Goal: Transaction & Acquisition: Purchase product/service

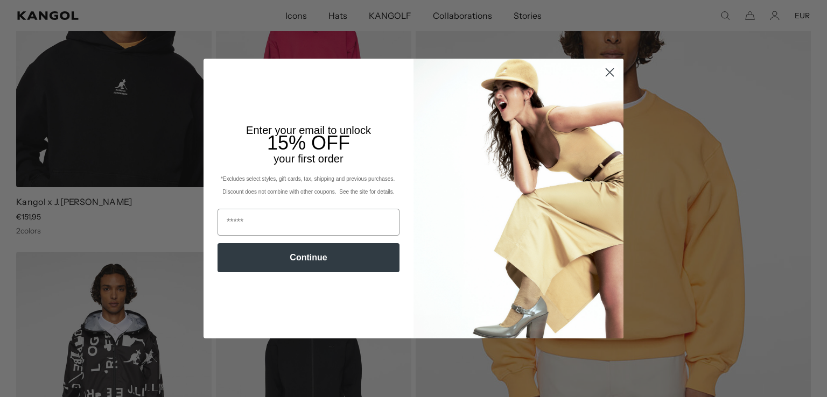
click at [607, 74] on icon "Close dialog" at bounding box center [610, 72] width 8 height 8
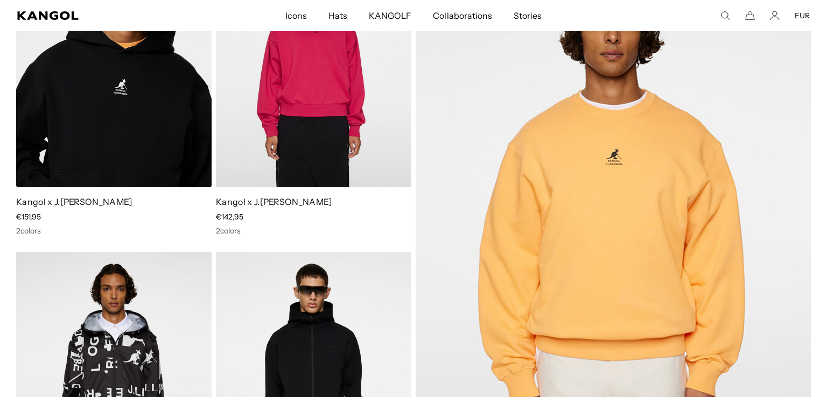
click at [606, 72] on div "Close dialog Enter your email to unlock 15% OFF your first order *Excludes sele…" at bounding box center [414, 199] width 442 height 280
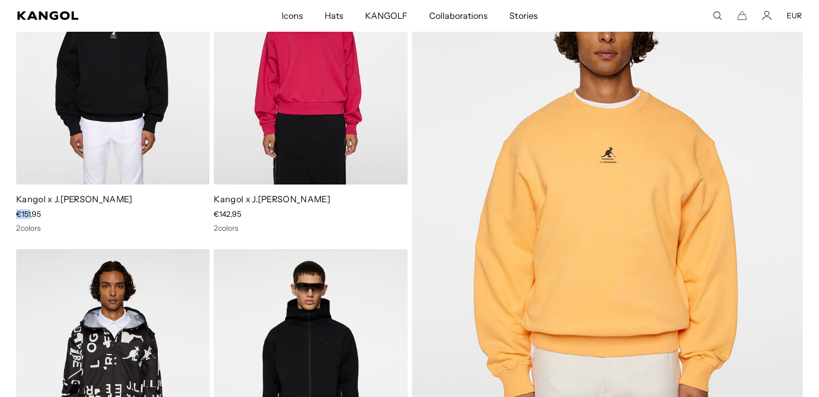
drag, startPoint x: 16, startPoint y: 212, endPoint x: 31, endPoint y: 214, distance: 14.7
click at [31, 214] on span "€151,95" at bounding box center [28, 214] width 25 height 10
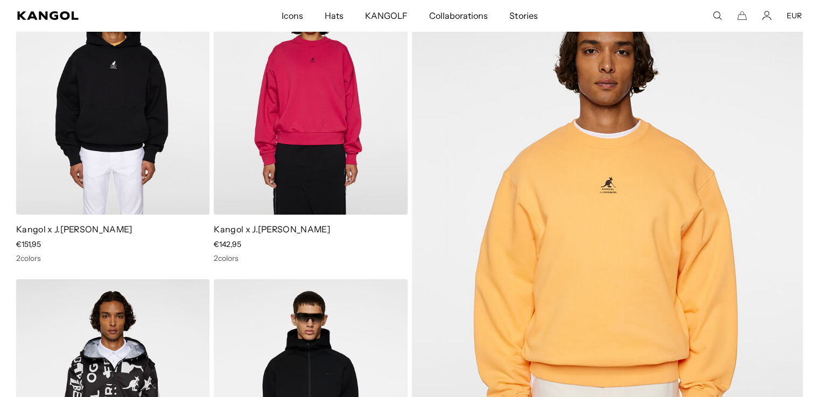
scroll to position [162, 0]
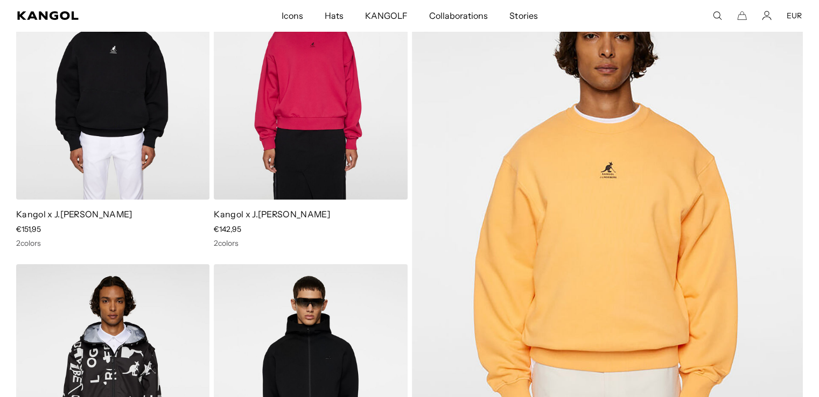
click at [108, 72] on img at bounding box center [112, 78] width 193 height 243
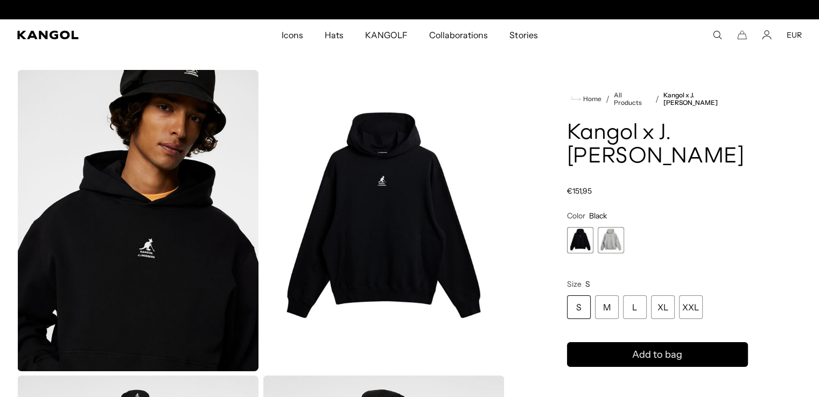
scroll to position [0, 222]
drag, startPoint x: 568, startPoint y: 213, endPoint x: 583, endPoint y: 212, distance: 15.2
click at [583, 196] on span "€151,95" at bounding box center [579, 191] width 25 height 10
click at [576, 196] on span "€151,95" at bounding box center [579, 191] width 25 height 10
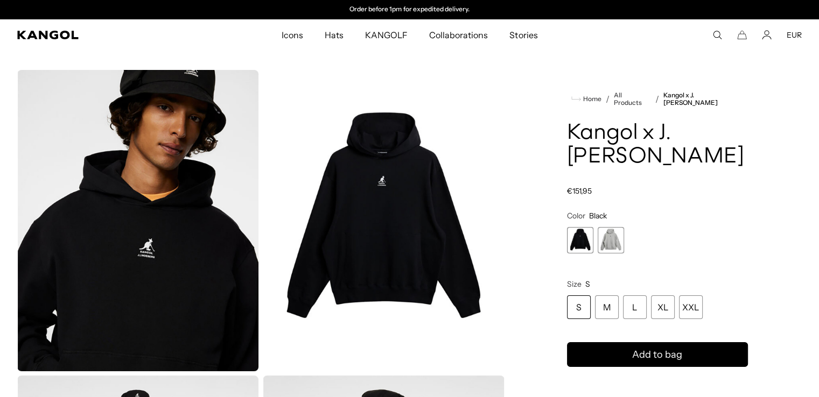
click at [576, 196] on span "€151,95" at bounding box center [579, 191] width 25 height 10
